Goal: Task Accomplishment & Management: Complete application form

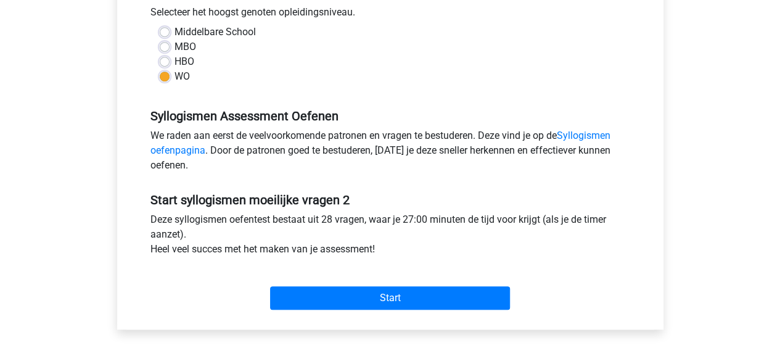
scroll to position [308, 0]
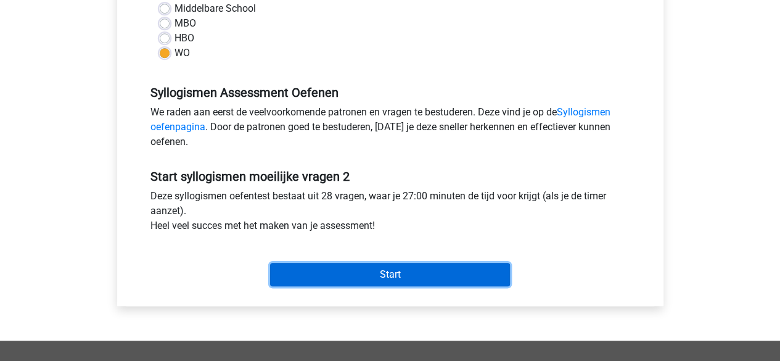
click at [386, 272] on input "Start" at bounding box center [390, 274] width 240 height 23
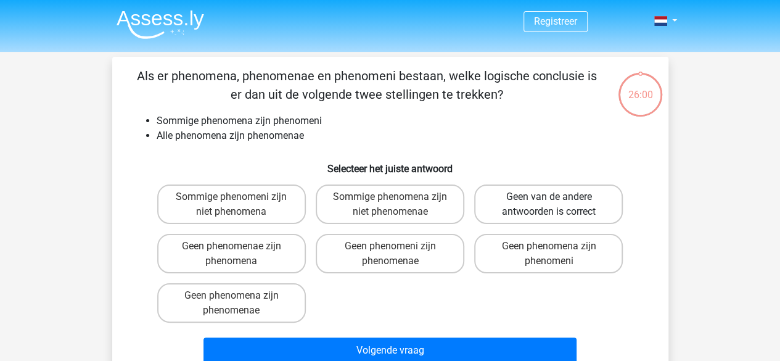
click at [572, 205] on label "Geen van de andere antwoorden is correct" at bounding box center [548, 203] width 149 height 39
click at [557, 205] on input "Geen van de andere antwoorden is correct" at bounding box center [553, 201] width 8 height 8
radio input "true"
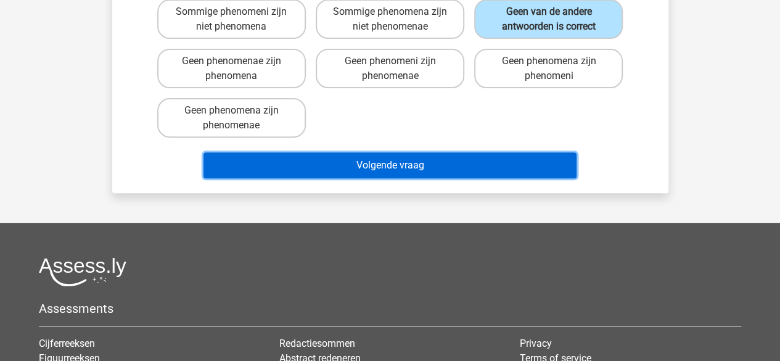
click at [496, 166] on button "Volgende vraag" at bounding box center [390, 165] width 373 height 26
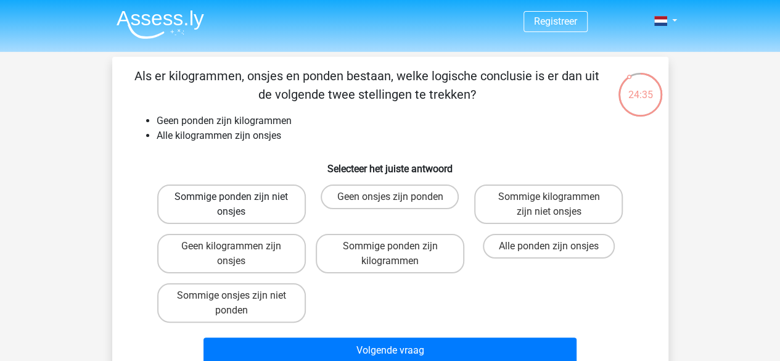
click at [270, 197] on label "Sommige ponden zijn niet onsjes" at bounding box center [231, 203] width 149 height 39
click at [239, 197] on input "Sommige ponden zijn niet onsjes" at bounding box center [235, 201] width 8 height 8
radio input "true"
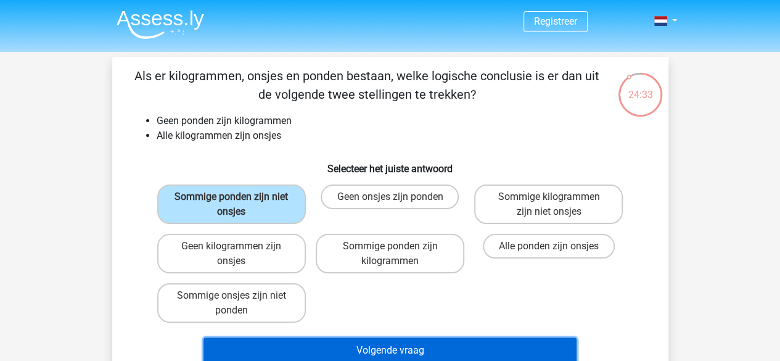
click at [412, 344] on button "Volgende vraag" at bounding box center [390, 350] width 373 height 26
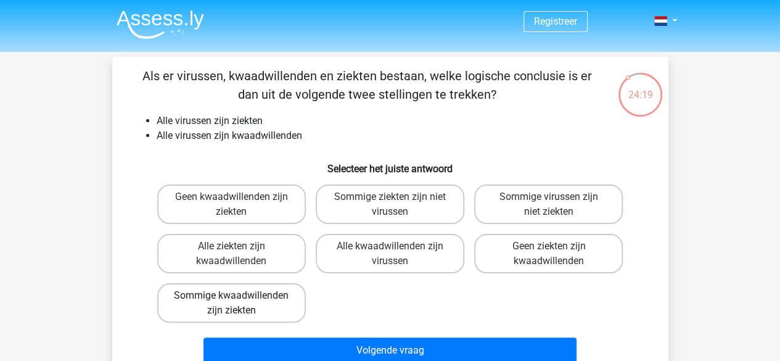
click at [287, 310] on label "Sommige kwaadwillenden zijn ziekten" at bounding box center [231, 302] width 149 height 39
click at [239, 304] on input "Sommige kwaadwillenden zijn ziekten" at bounding box center [235, 299] width 8 height 8
radio input "true"
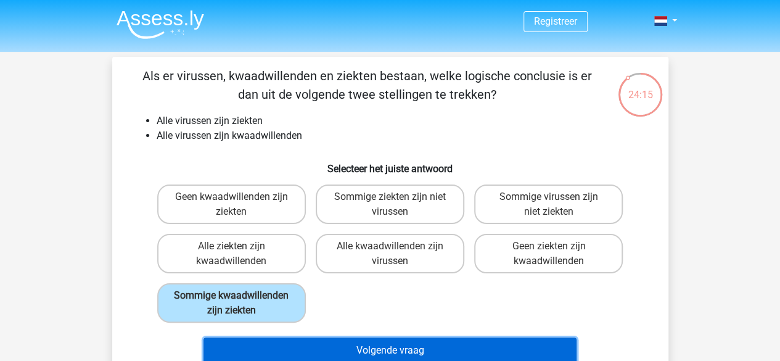
click at [440, 348] on button "Volgende vraag" at bounding box center [390, 350] width 373 height 26
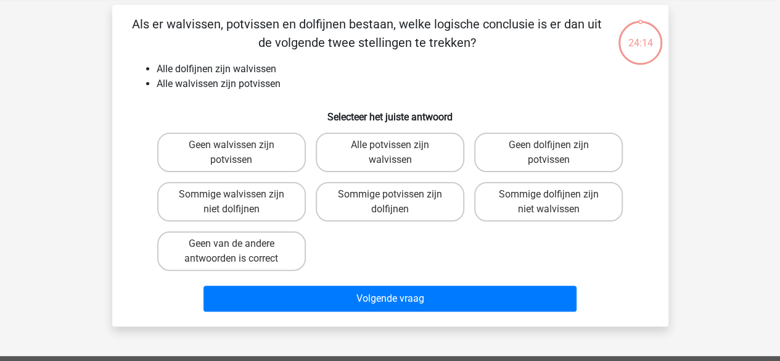
scroll to position [57, 0]
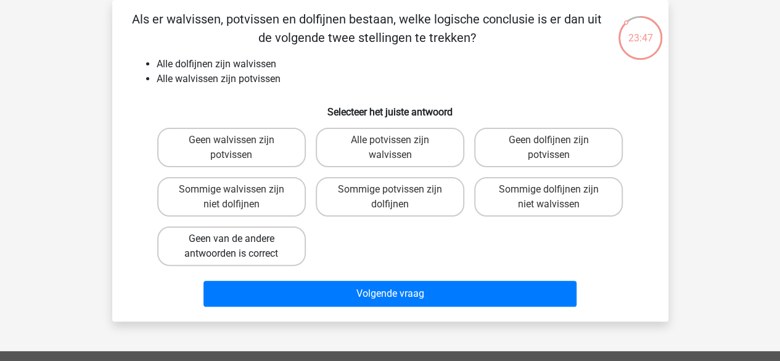
click at [245, 241] on label "Geen van de andere antwoorden is correct" at bounding box center [231, 245] width 149 height 39
click at [239, 241] on input "Geen van de andere antwoorden is correct" at bounding box center [235, 243] width 8 height 8
radio input "true"
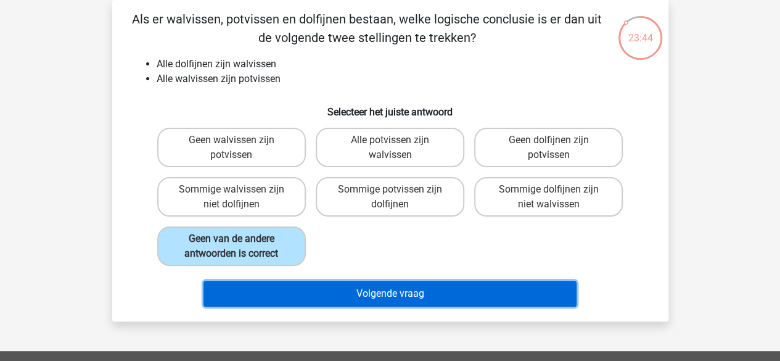
click at [410, 292] on button "Volgende vraag" at bounding box center [390, 294] width 373 height 26
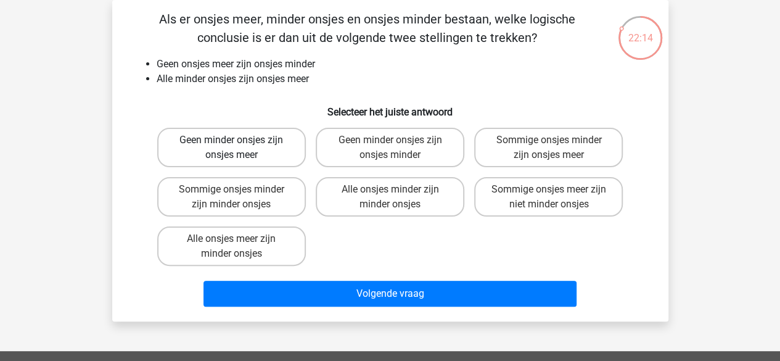
click at [235, 149] on label "Geen minder onsjes zijn onsjes meer" at bounding box center [231, 147] width 149 height 39
click at [235, 148] on input "Geen minder onsjes zijn onsjes meer" at bounding box center [235, 144] width 8 height 8
radio input "true"
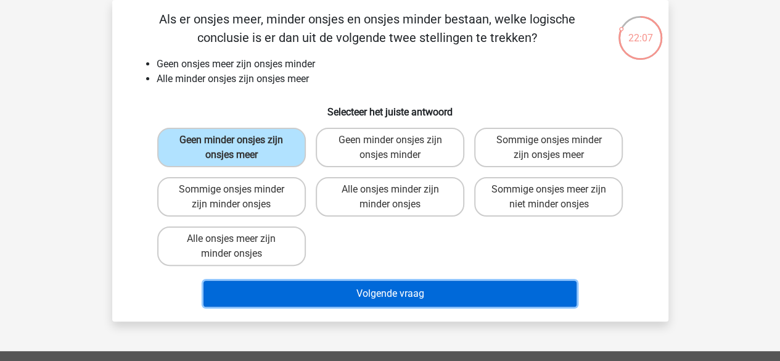
click at [378, 286] on button "Volgende vraag" at bounding box center [390, 294] width 373 height 26
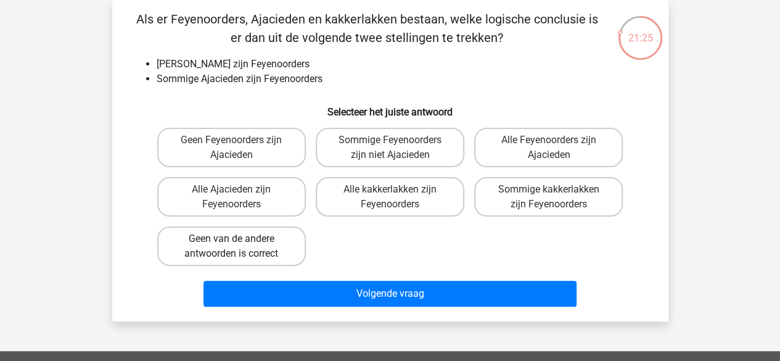
click at [254, 251] on label "Geen van de andere antwoorden is correct" at bounding box center [231, 245] width 149 height 39
click at [239, 247] on input "Geen van de andere antwoorden is correct" at bounding box center [235, 243] width 8 height 8
radio input "true"
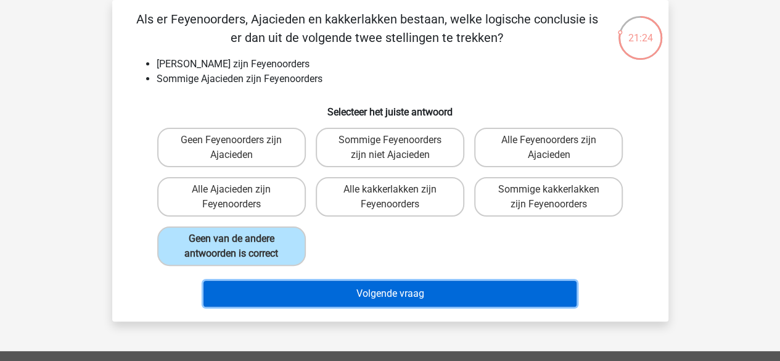
click at [384, 291] on button "Volgende vraag" at bounding box center [390, 294] width 373 height 26
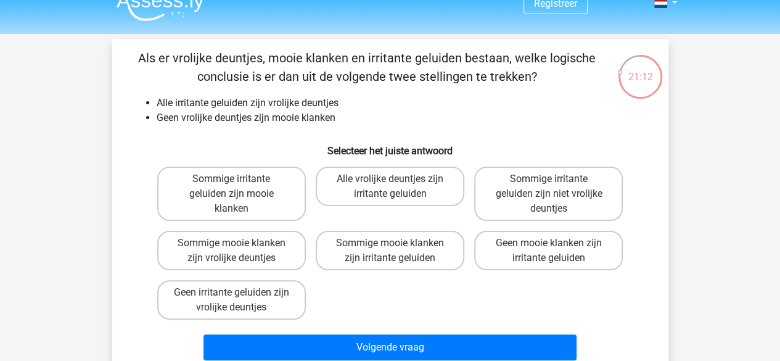
scroll to position [0, 0]
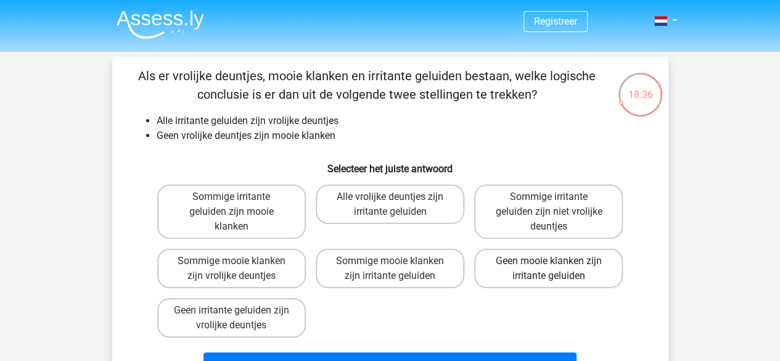
click at [586, 266] on label "Geen mooie klanken zijn irritante geluiden" at bounding box center [548, 268] width 149 height 39
click at [557, 266] on input "Geen mooie klanken zijn irritante geluiden" at bounding box center [553, 265] width 8 height 8
radio input "true"
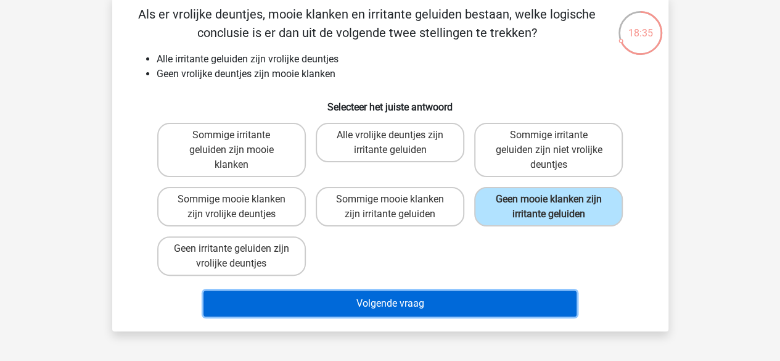
click at [533, 294] on button "Volgende vraag" at bounding box center [390, 304] width 373 height 26
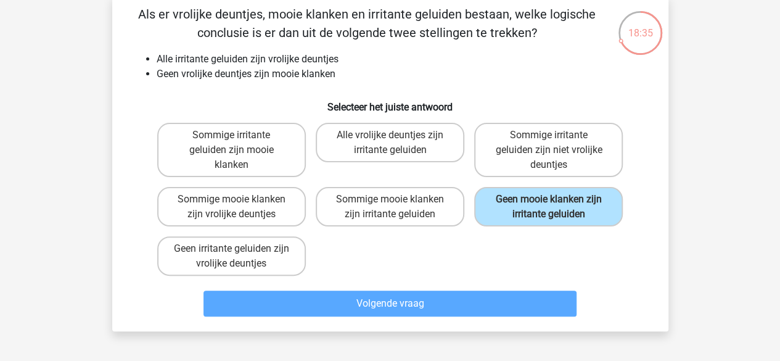
scroll to position [57, 0]
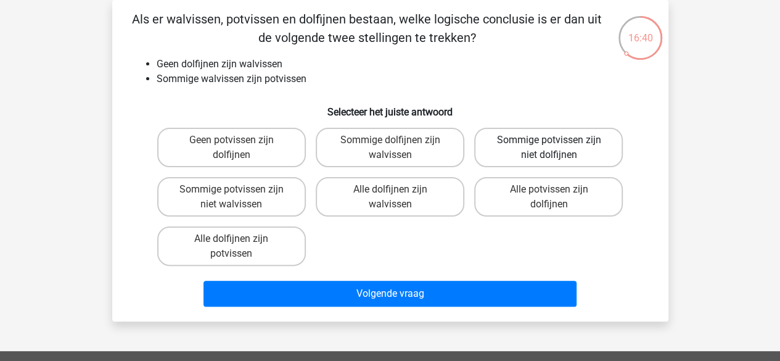
click at [564, 141] on label "Sommige potvissen zijn niet dolfijnen" at bounding box center [548, 147] width 149 height 39
click at [557, 141] on input "Sommige potvissen zijn niet dolfijnen" at bounding box center [553, 144] width 8 height 8
radio input "true"
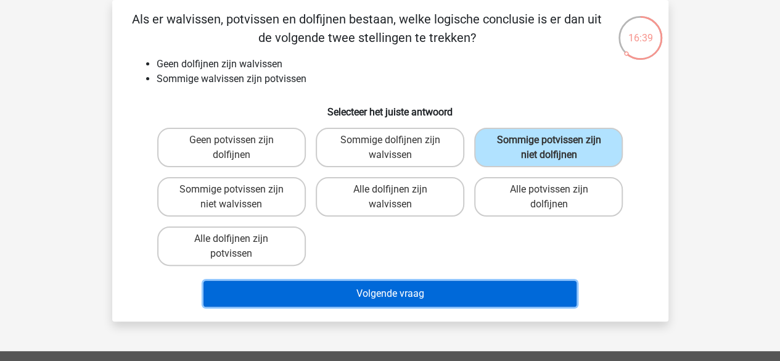
click at [479, 302] on button "Volgende vraag" at bounding box center [390, 294] width 373 height 26
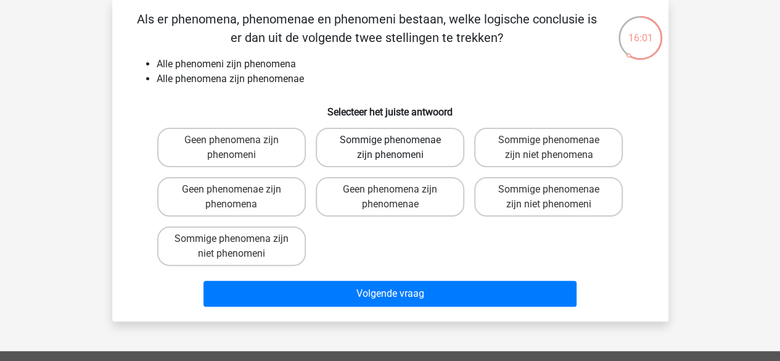
click at [411, 141] on label "Sommige phenomenae zijn phenomeni" at bounding box center [390, 147] width 149 height 39
click at [398, 141] on input "Sommige phenomenae zijn phenomeni" at bounding box center [394, 144] width 8 height 8
radio input "true"
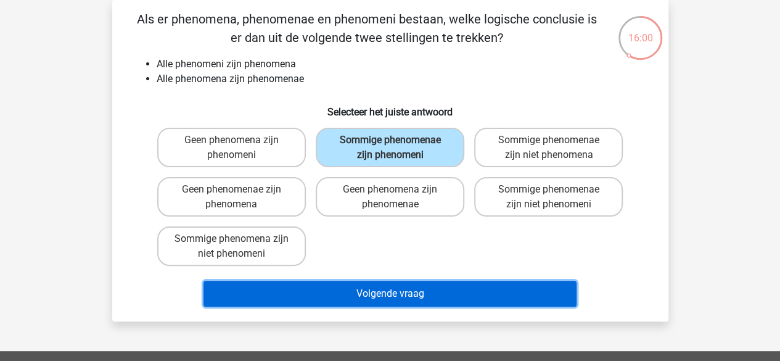
click at [432, 291] on button "Volgende vraag" at bounding box center [390, 294] width 373 height 26
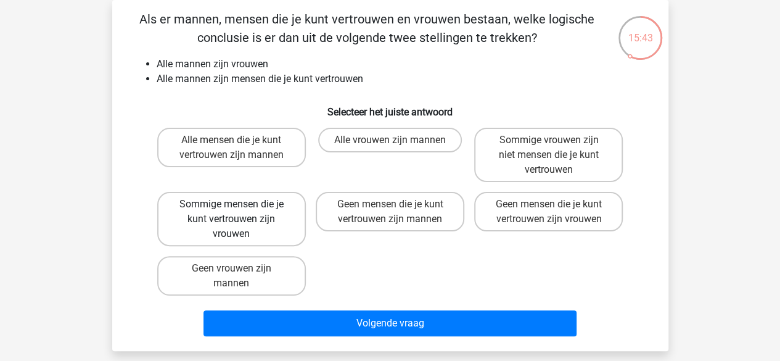
click at [278, 215] on label "Sommige mensen die je kunt vertrouwen zijn vrouwen" at bounding box center [231, 219] width 149 height 54
click at [239, 212] on input "Sommige mensen die je kunt vertrouwen zijn vrouwen" at bounding box center [235, 208] width 8 height 8
radio input "true"
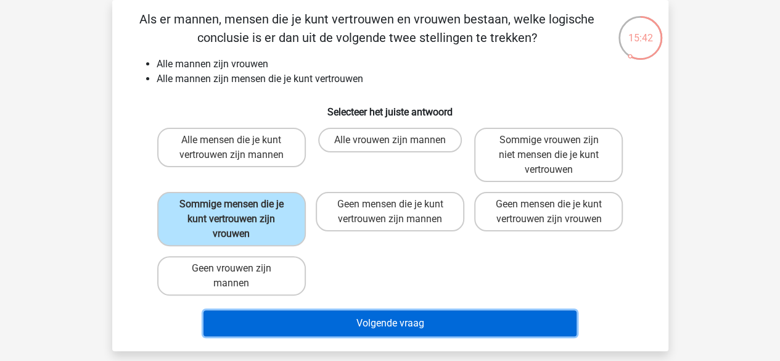
click at [445, 321] on button "Volgende vraag" at bounding box center [390, 323] width 373 height 26
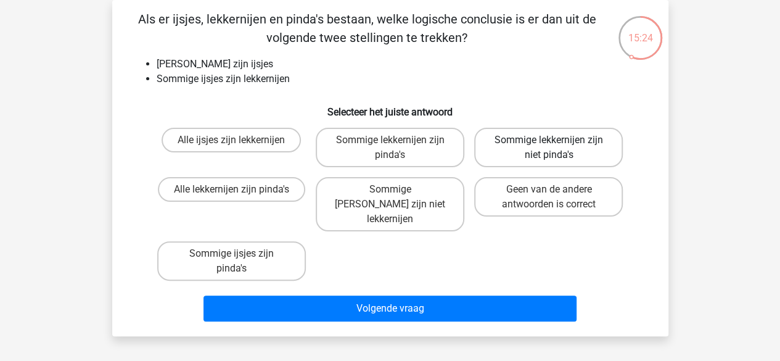
click at [597, 147] on label "Sommige lekkernijen zijn niet pinda's" at bounding box center [548, 147] width 149 height 39
click at [557, 147] on input "Sommige lekkernijen zijn niet pinda's" at bounding box center [553, 144] width 8 height 8
radio input "true"
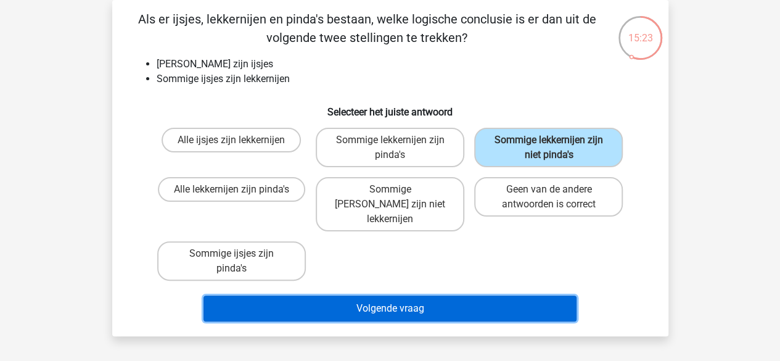
click at [521, 295] on button "Volgende vraag" at bounding box center [390, 308] width 373 height 26
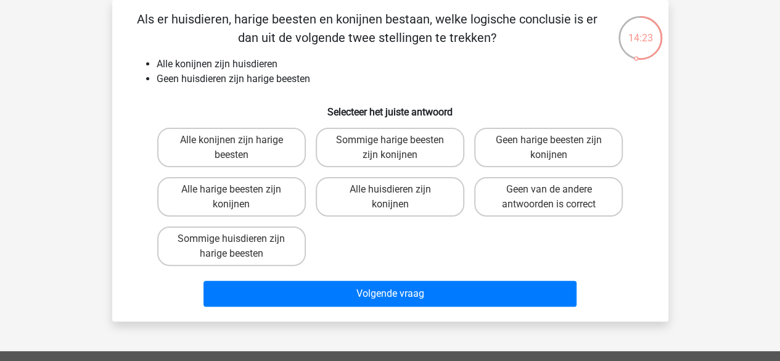
click at [550, 142] on input "Geen harige beesten zijn konijnen" at bounding box center [553, 144] width 8 height 8
radio input "true"
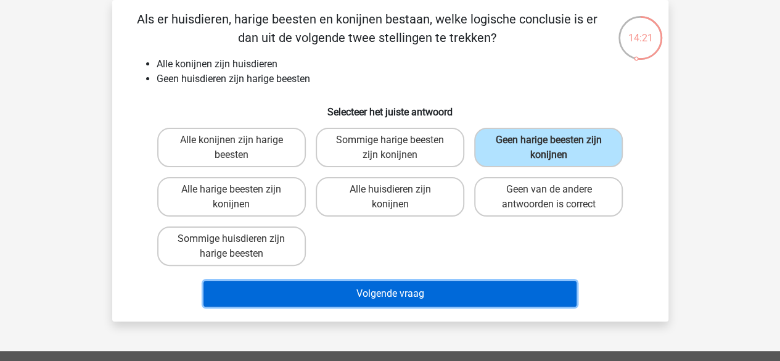
click at [448, 294] on button "Volgende vraag" at bounding box center [390, 294] width 373 height 26
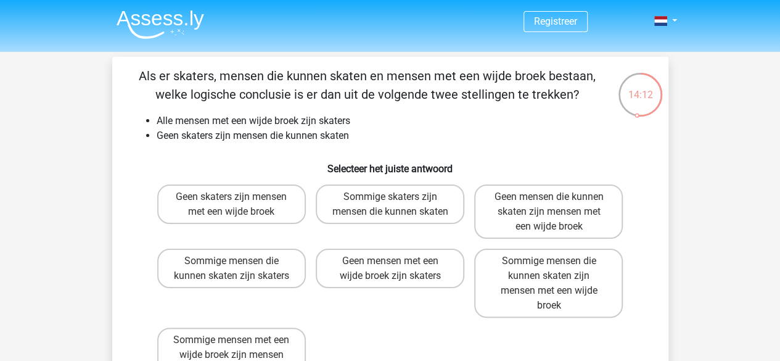
scroll to position [62, 0]
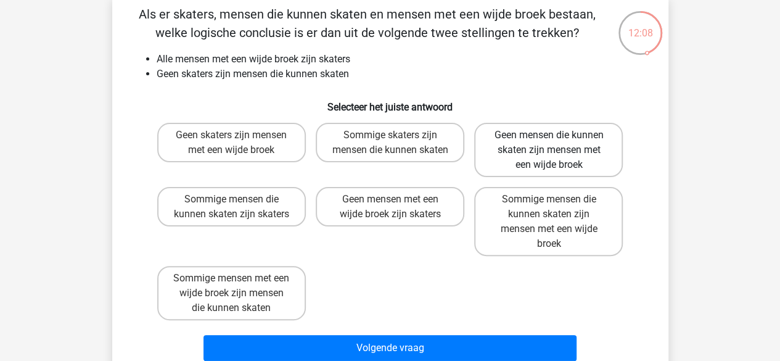
click at [594, 154] on label "Geen mensen die kunnen skaten zijn mensen met een wijde broek" at bounding box center [548, 150] width 149 height 54
click at [557, 143] on input "Geen mensen die kunnen skaten zijn mensen met een wijde broek" at bounding box center [553, 139] width 8 height 8
radio input "true"
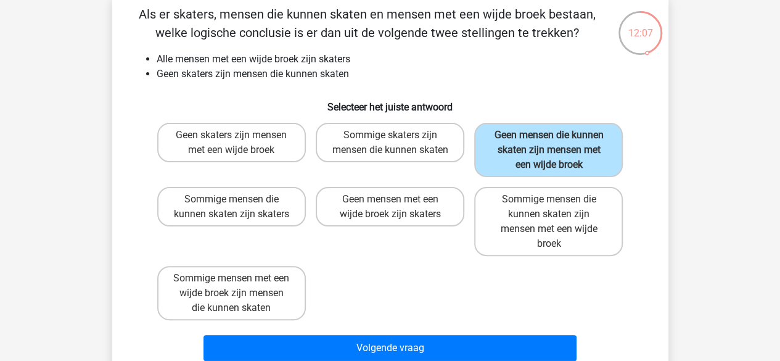
click at [514, 349] on div "Volgende vraag" at bounding box center [390, 345] width 517 height 41
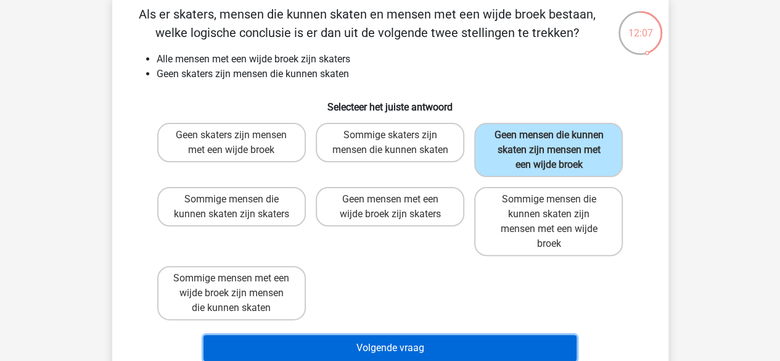
click at [521, 355] on button "Volgende vraag" at bounding box center [390, 348] width 373 height 26
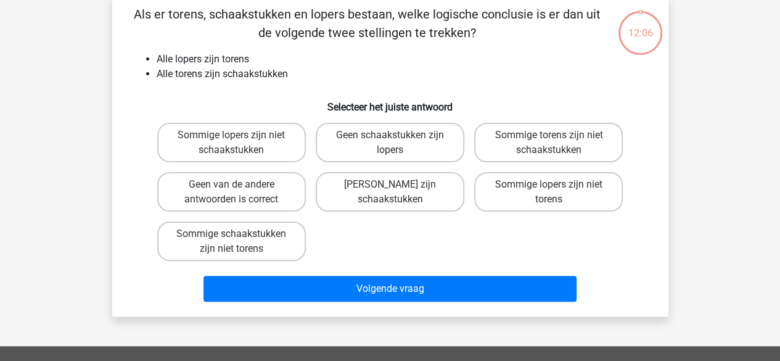
scroll to position [57, 0]
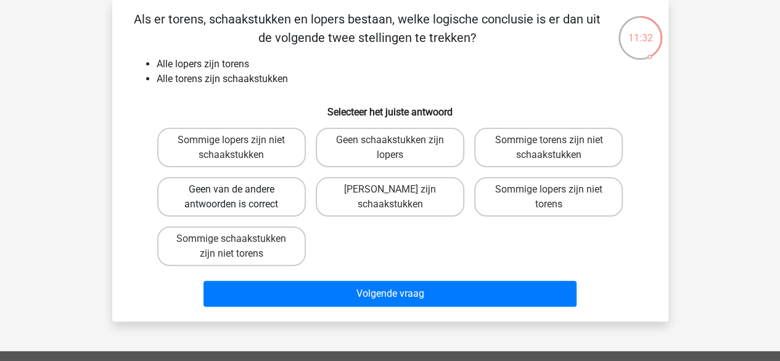
click at [271, 199] on label "Geen van de andere antwoorden is correct" at bounding box center [231, 196] width 149 height 39
click at [239, 197] on input "Geen van de andere antwoorden is correct" at bounding box center [235, 193] width 8 height 8
radio input "true"
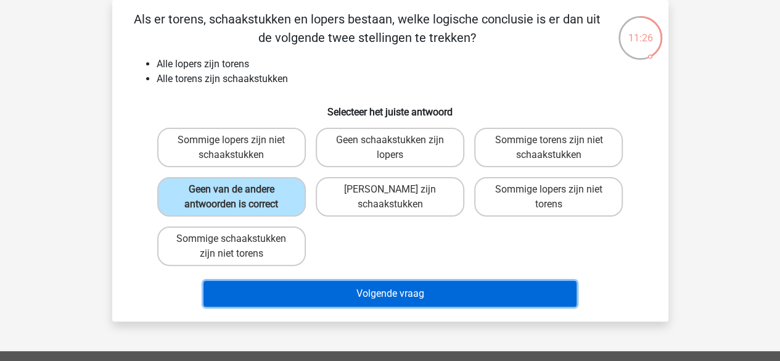
click at [386, 287] on button "Volgende vraag" at bounding box center [390, 294] width 373 height 26
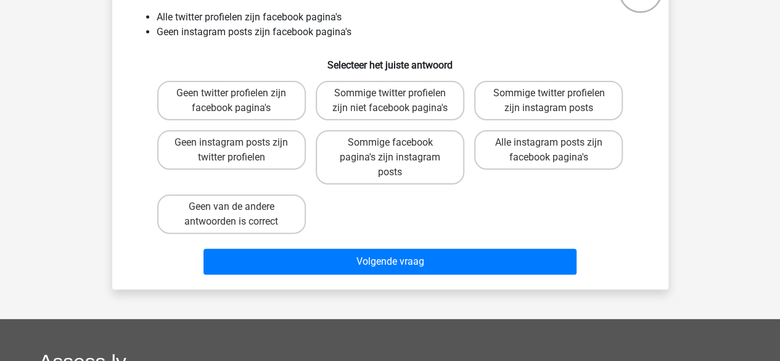
scroll to position [123, 0]
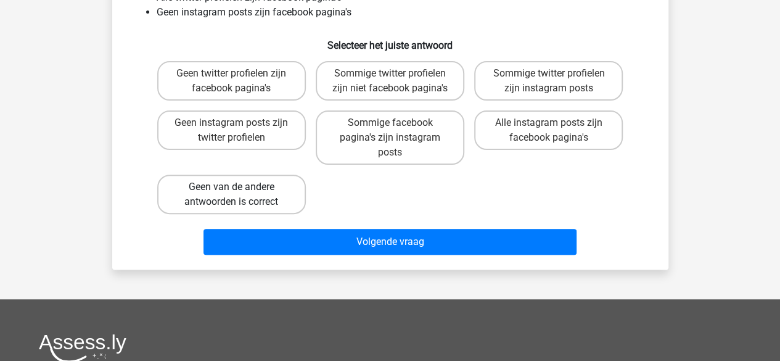
click at [210, 196] on label "Geen van de andere antwoorden is correct" at bounding box center [231, 194] width 149 height 39
click at [231, 195] on input "Geen van de andere antwoorden is correct" at bounding box center [235, 191] width 8 height 8
radio input "true"
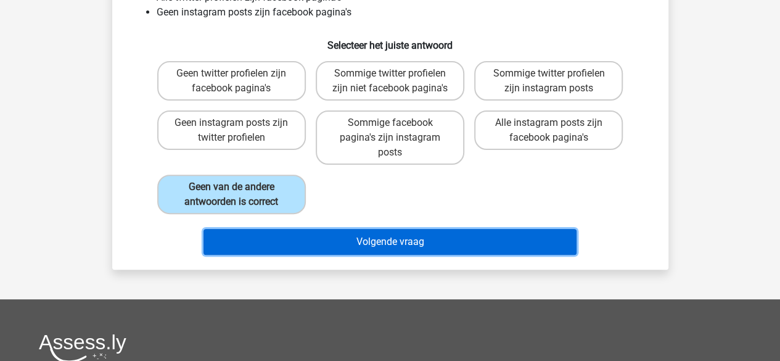
click at [484, 239] on button "Volgende vraag" at bounding box center [390, 242] width 373 height 26
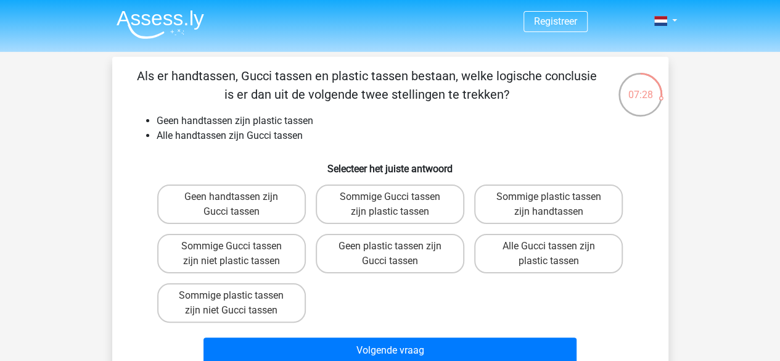
scroll to position [62, 0]
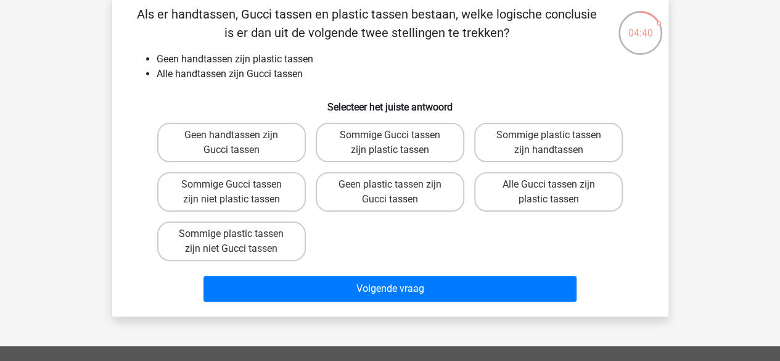
click at [753, 194] on div "Registreer Nederlands English" at bounding box center [390, 304] width 780 height 733
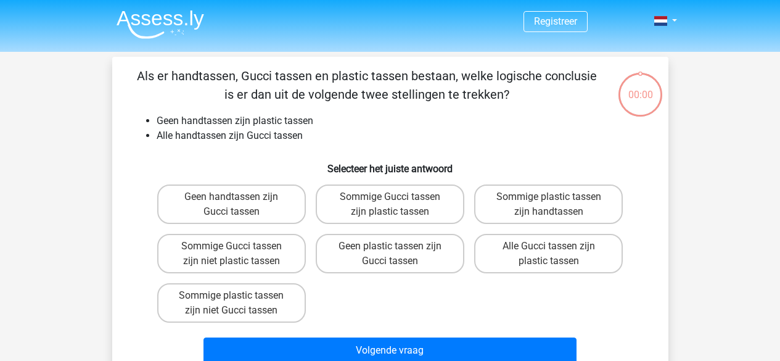
scroll to position [62, 0]
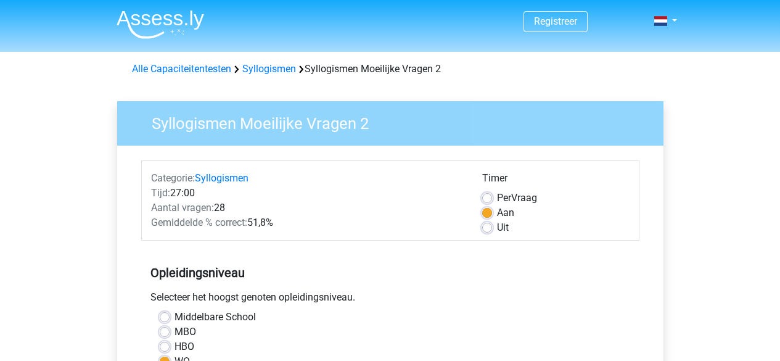
scroll to position [308, 0]
